Goal: Information Seeking & Learning: Learn about a topic

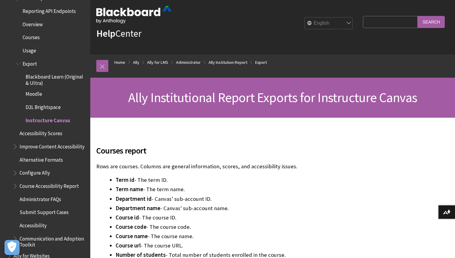
scroll to position [164, 0]
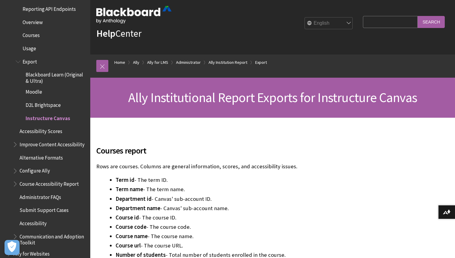
click at [53, 131] on span "Accessibility Scores" at bounding box center [41, 130] width 43 height 8
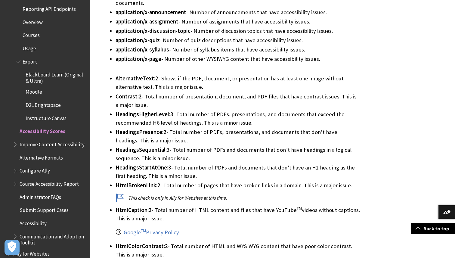
scroll to position [481, 0]
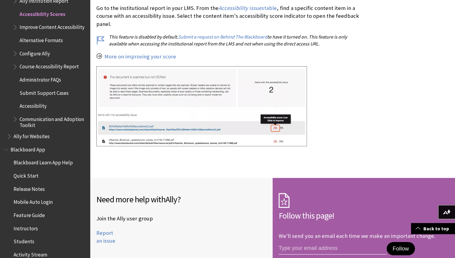
scroll to position [544, 0]
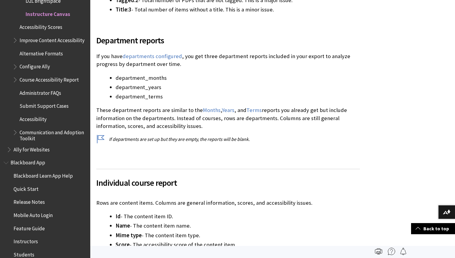
scroll to position [3707, 0]
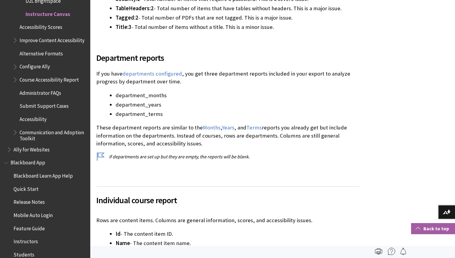
click at [435, 230] on link "Back to top" at bounding box center [433, 228] width 44 height 11
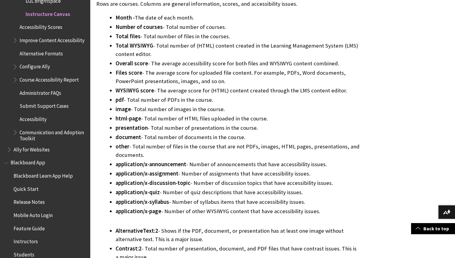
scroll to position [1158, 0]
